Goal: Navigation & Orientation: Find specific page/section

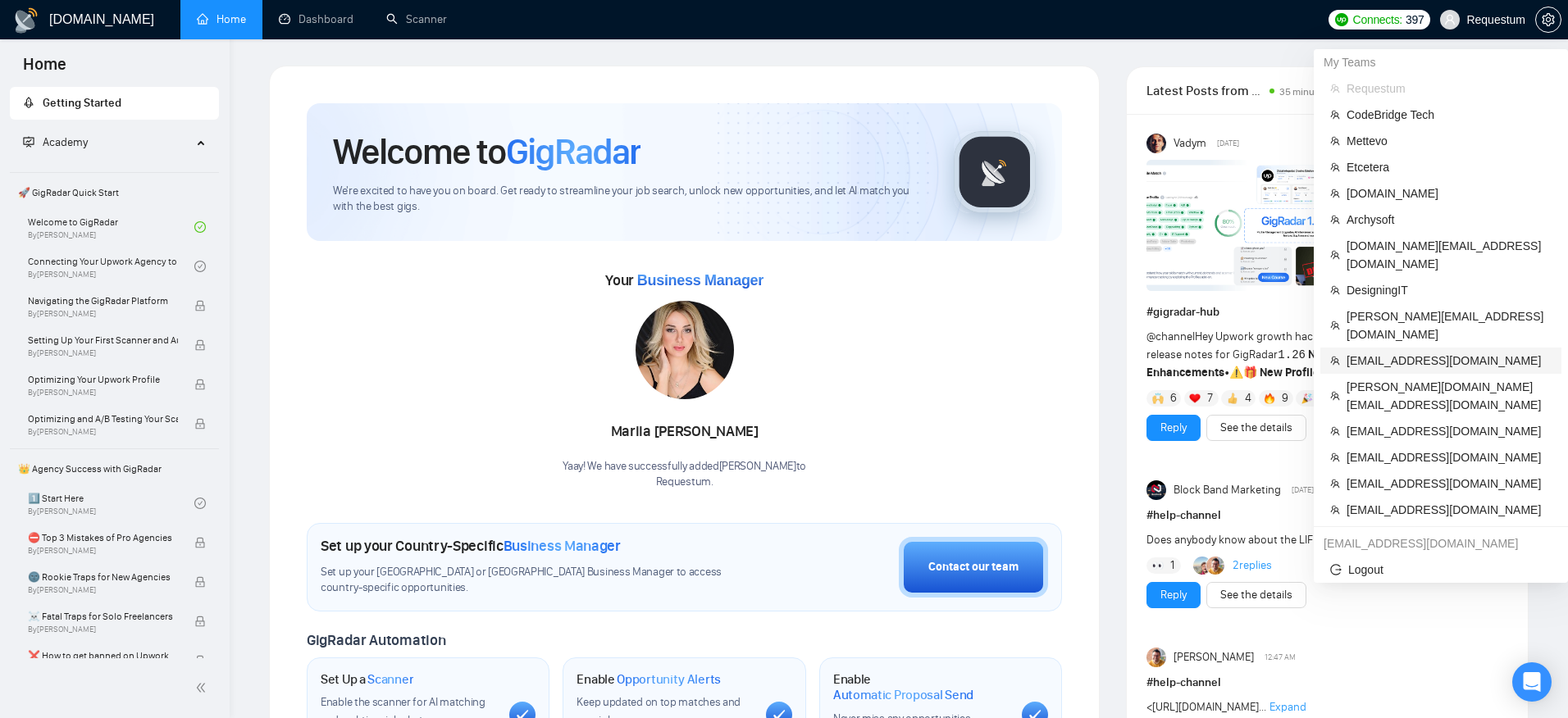
click at [1437, 352] on span "[EMAIL_ADDRESS][DOMAIN_NAME]" at bounding box center [1449, 361] width 205 height 18
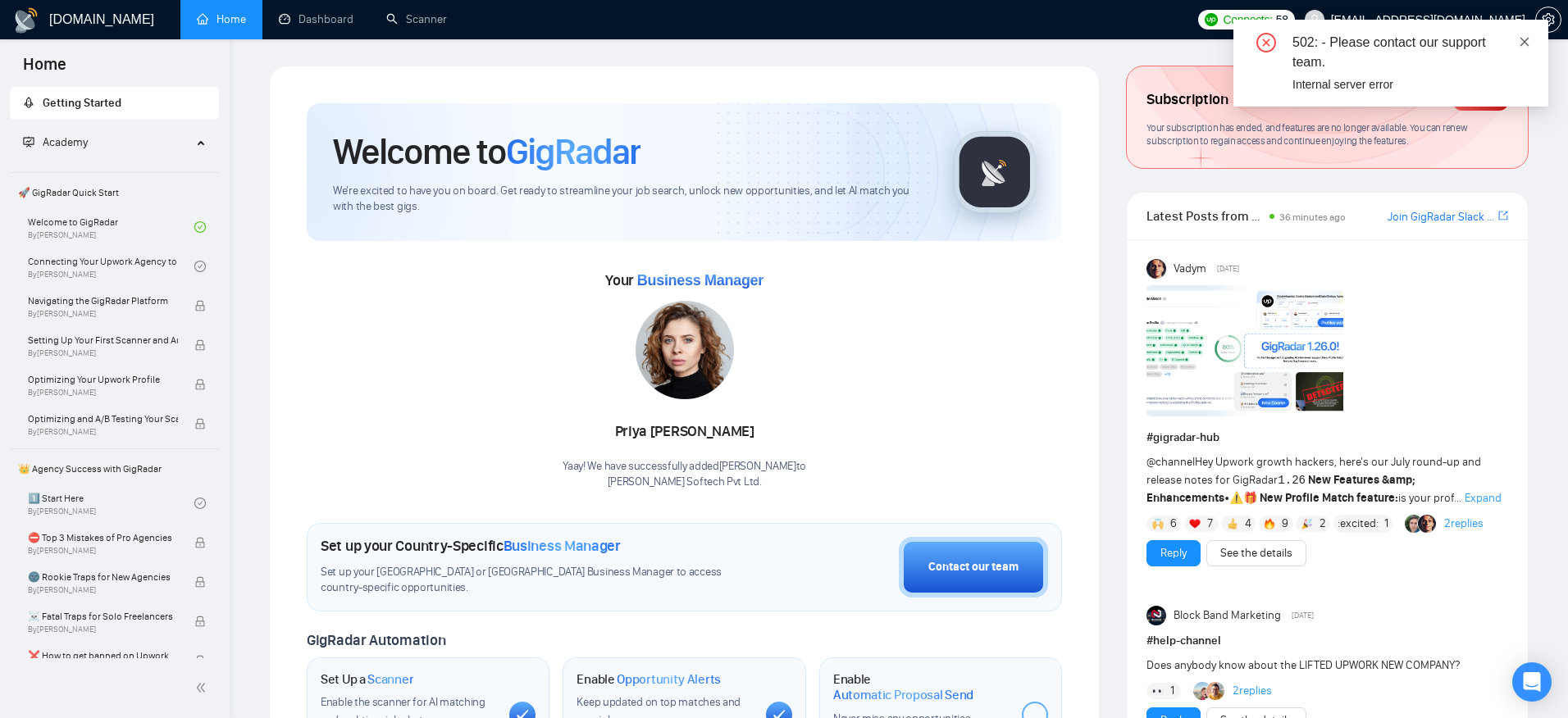
click at [1525, 44] on icon "close" at bounding box center [1524, 41] width 12 height 12
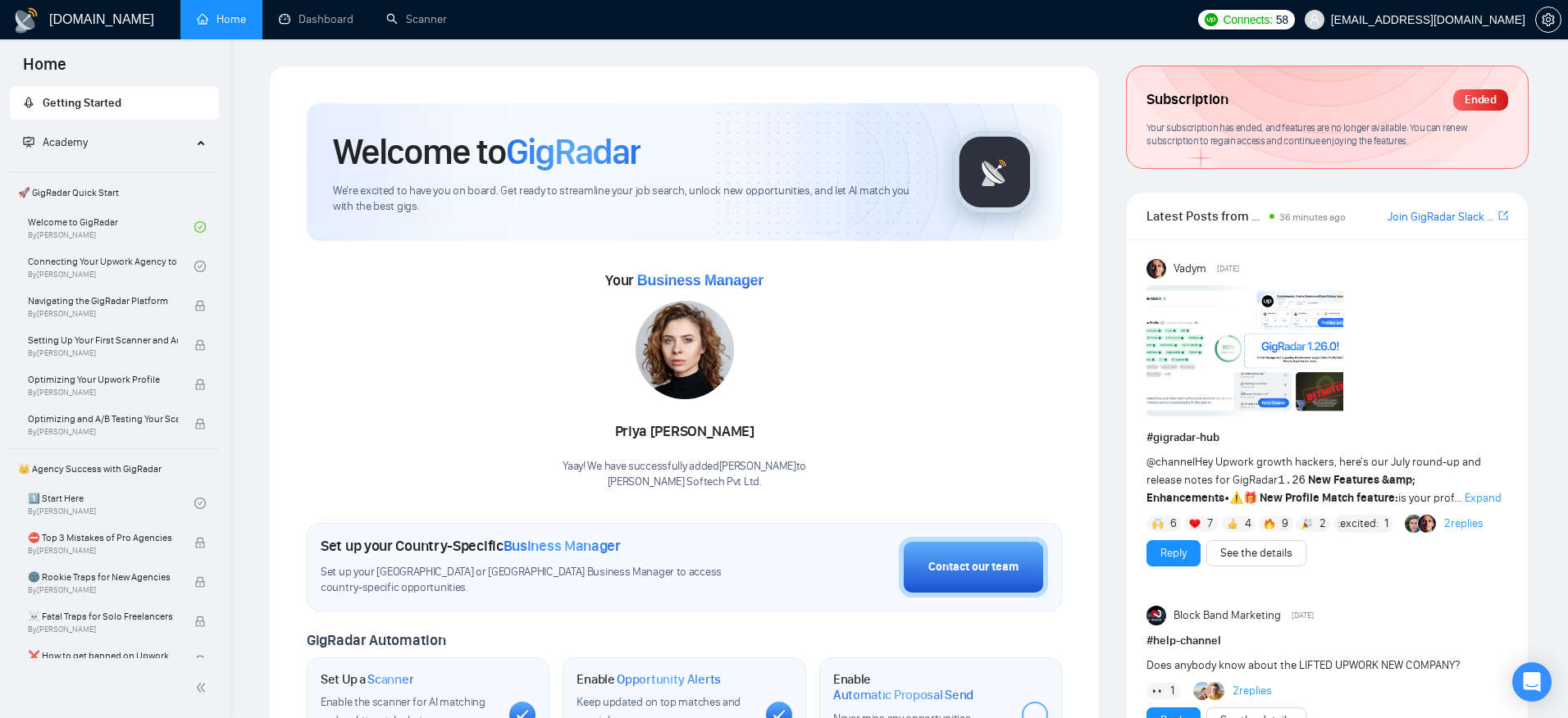
click at [1311, 90] on div "Subscription Ended" at bounding box center [1327, 100] width 362 height 28
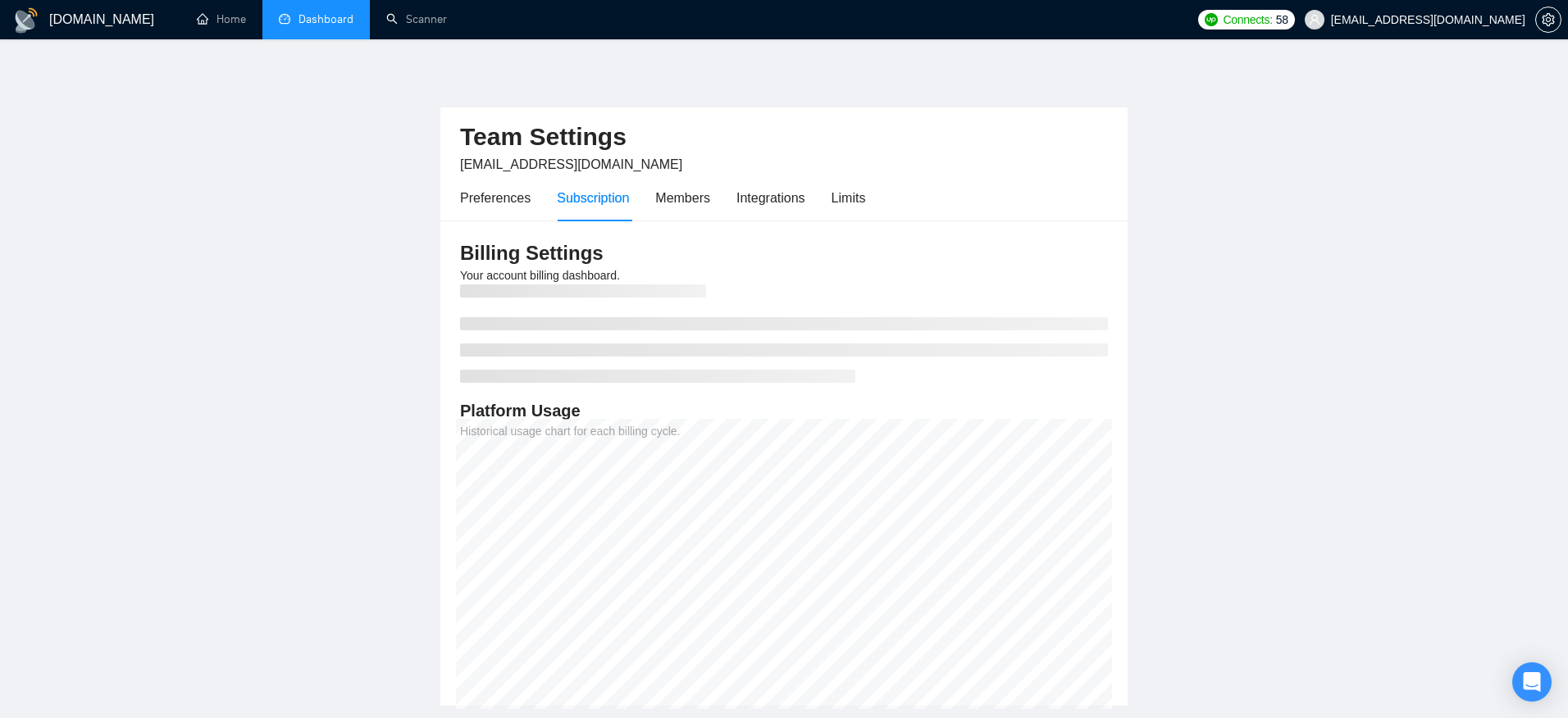
click at [340, 27] on link "Dashboard" at bounding box center [316, 18] width 74 height 14
